Goal: Task Accomplishment & Management: Use online tool/utility

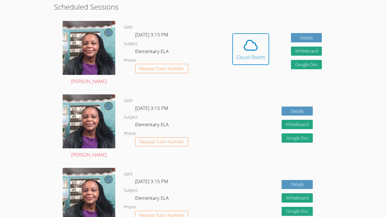
scroll to position [159, 0]
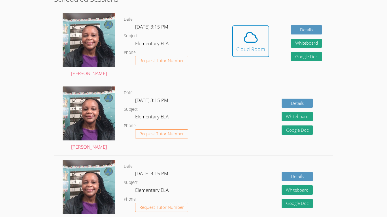
scroll to position [167, 0]
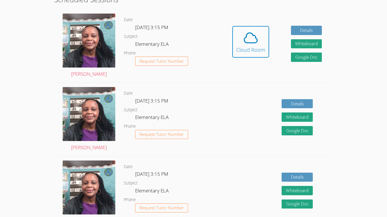
click at [249, 120] on div "Details Whiteboard Hidden Google Doc" at bounding box center [276, 119] width 111 height 73
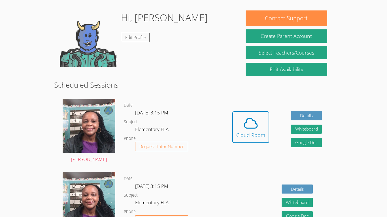
scroll to position [0, 0]
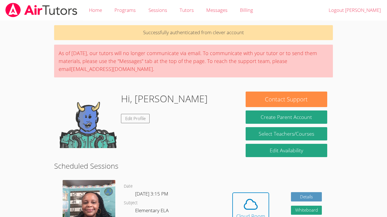
click at [341, 163] on body "Home Programs Sessions Tutors Messages Billing Logout [PERSON_NAME] Successfull…" at bounding box center [193, 108] width 387 height 217
click at [219, 4] on link "Messages" at bounding box center [217, 10] width 34 height 21
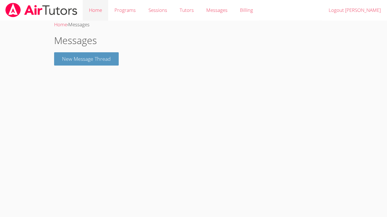
click at [103, 9] on link "Home" at bounding box center [95, 10] width 25 height 21
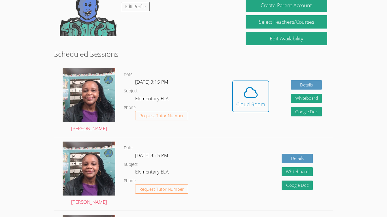
scroll to position [127, 0]
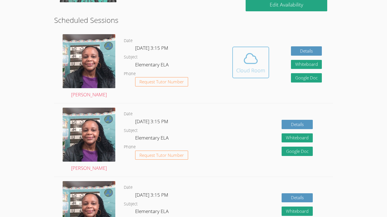
click at [248, 59] on icon at bounding box center [251, 59] width 16 height 16
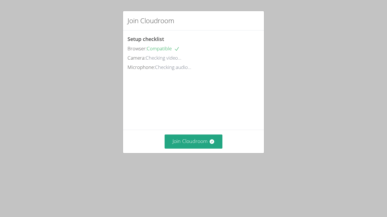
click at [40, 38] on div "Join Cloudroom Setup checklist Browser: Compatible Camera: Checking video... Mi…" at bounding box center [193, 108] width 387 height 217
click at [194, 149] on button "Join Cloudroom" at bounding box center [194, 142] width 58 height 14
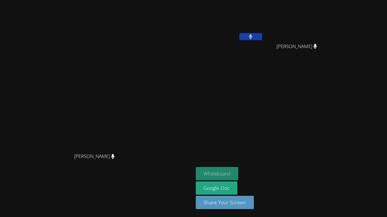
click at [238, 171] on button "Whiteboard" at bounding box center [217, 173] width 43 height 13
click at [262, 37] on button at bounding box center [250, 36] width 23 height 7
click at [262, 35] on button at bounding box center [250, 36] width 23 height 7
